Goal: Navigation & Orientation: Find specific page/section

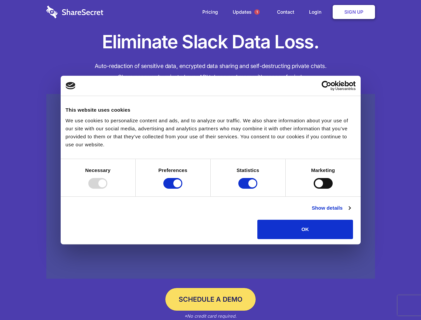
click at [107, 189] on div at bounding box center [97, 183] width 19 height 11
click at [182, 189] on input "Preferences" at bounding box center [172, 183] width 19 height 11
checkbox input "false"
click at [249, 189] on input "Statistics" at bounding box center [247, 183] width 19 height 11
checkbox input "false"
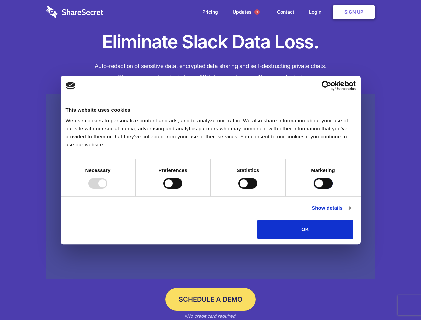
click at [314, 189] on input "Marketing" at bounding box center [323, 183] width 19 height 11
checkbox input "true"
click at [350, 212] on link "Show details" at bounding box center [331, 208] width 39 height 8
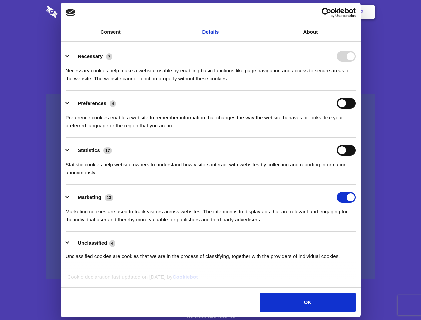
click at [356, 83] on div "Necessary 7 Necessary cookies help make a website usable by enabling basic func…" at bounding box center [211, 67] width 290 height 32
click at [257, 12] on span "1" at bounding box center [256, 11] width 5 height 5
